Goal: Information Seeking & Learning: Learn about a topic

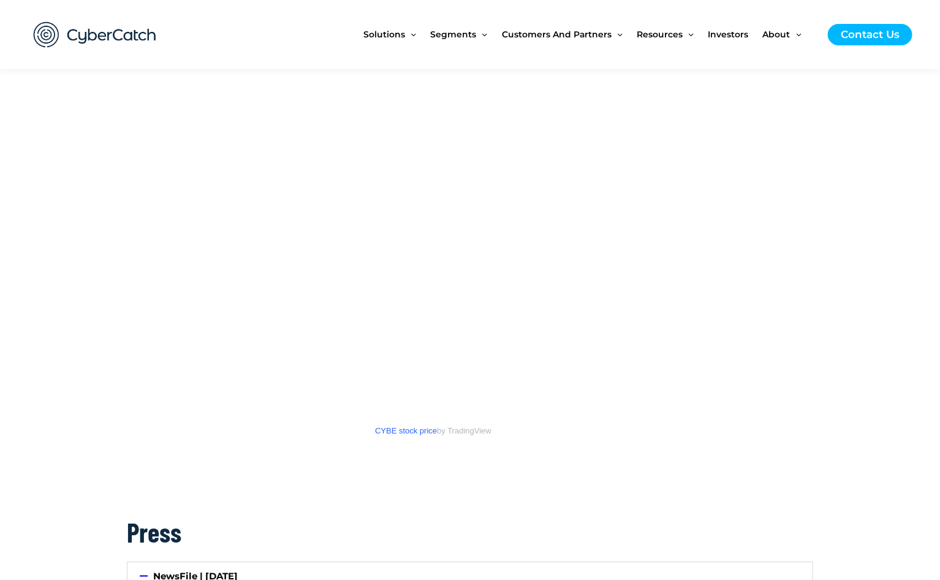
scroll to position [1693, 0]
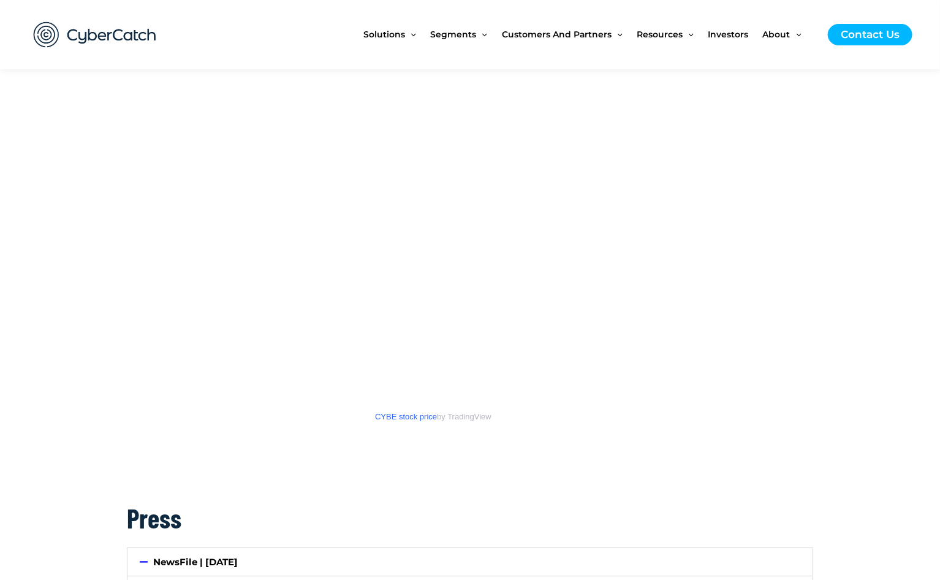
scroll to position [1702, 0]
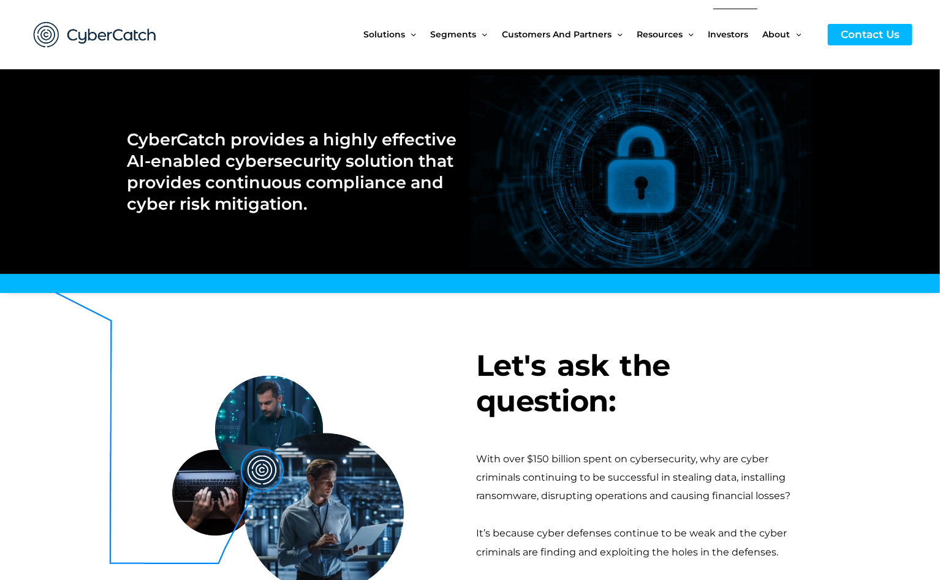
click at [725, 34] on span "Investors" at bounding box center [728, 34] width 40 height 51
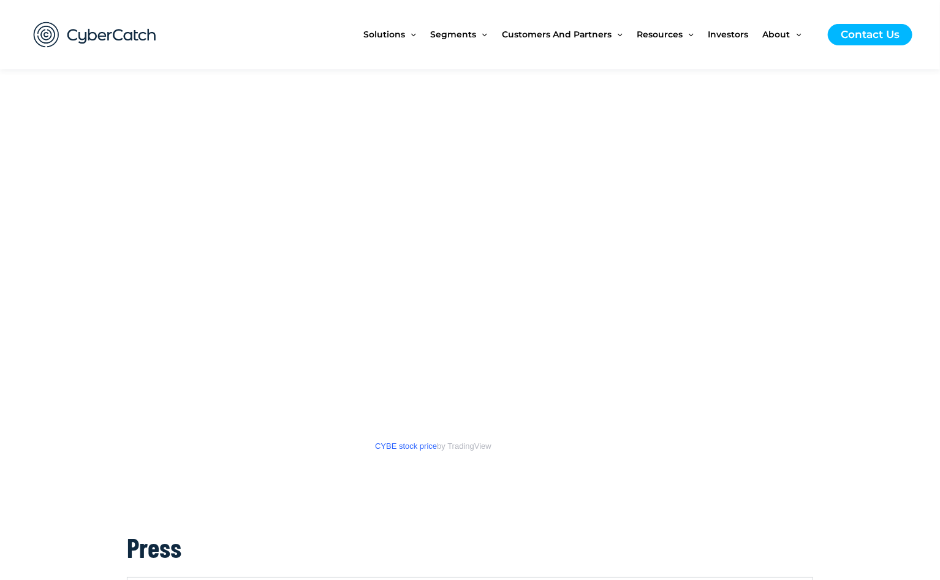
scroll to position [1687, 0]
